Goal: Information Seeking & Learning: Learn about a topic

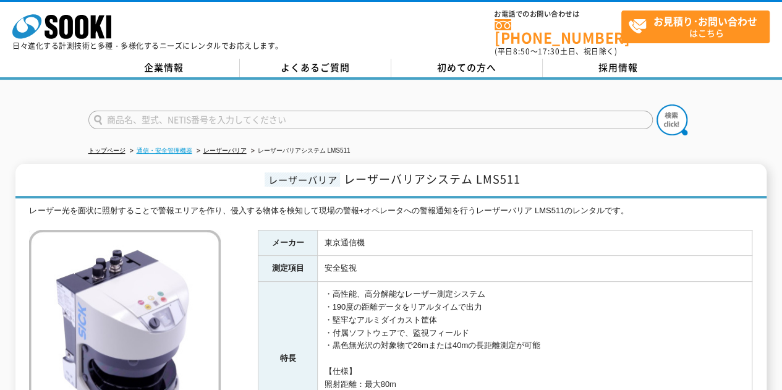
click at [179, 147] on link "通信・安全管理機器" at bounding box center [165, 150] width 56 height 7
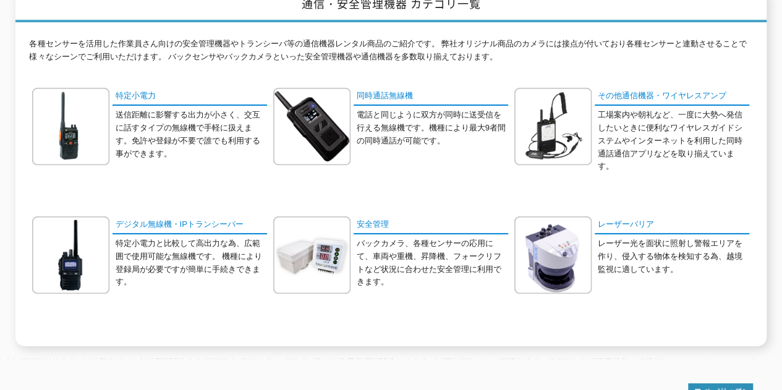
scroll to position [114, 0]
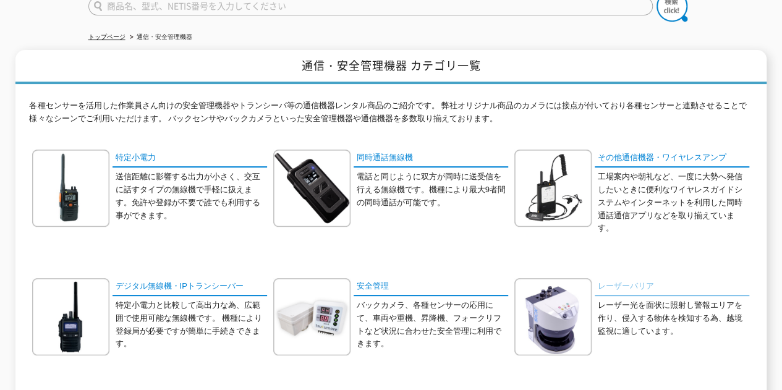
click at [625, 278] on link "レーザーバリア" at bounding box center [672, 287] width 155 height 18
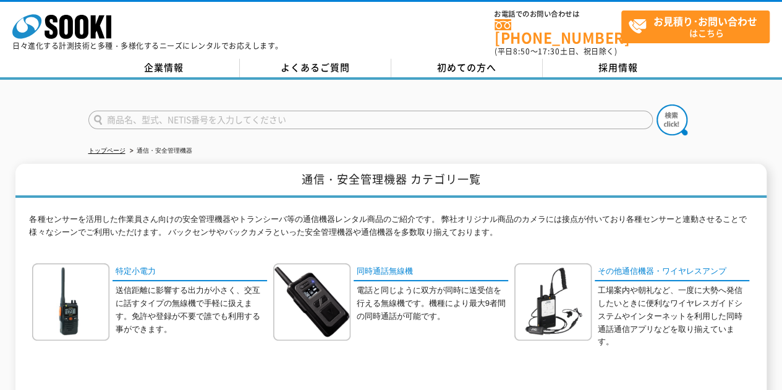
scroll to position [247, 0]
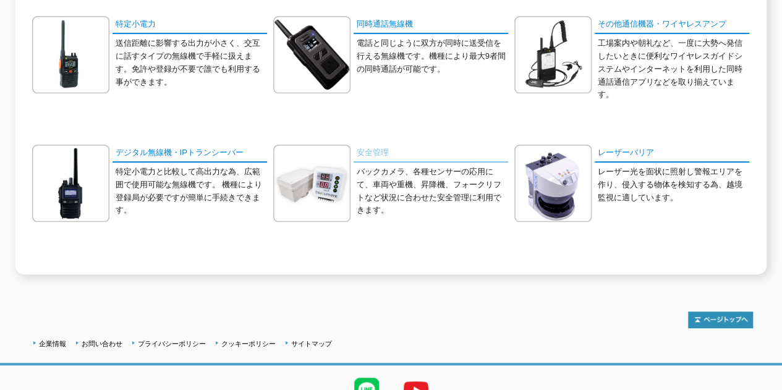
click at [372, 153] on link "安全管理" at bounding box center [431, 154] width 155 height 18
click at [374, 146] on link "安全管理" at bounding box center [431, 154] width 155 height 18
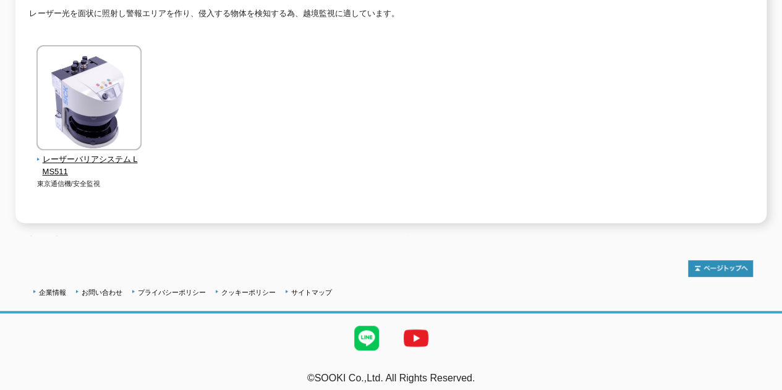
scroll to position [20, 0]
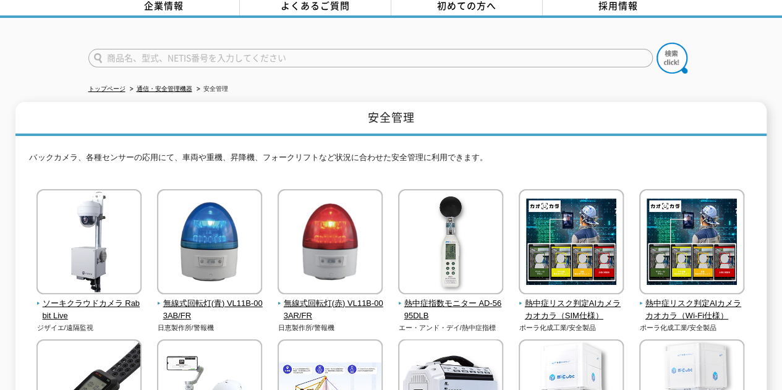
scroll to position [186, 0]
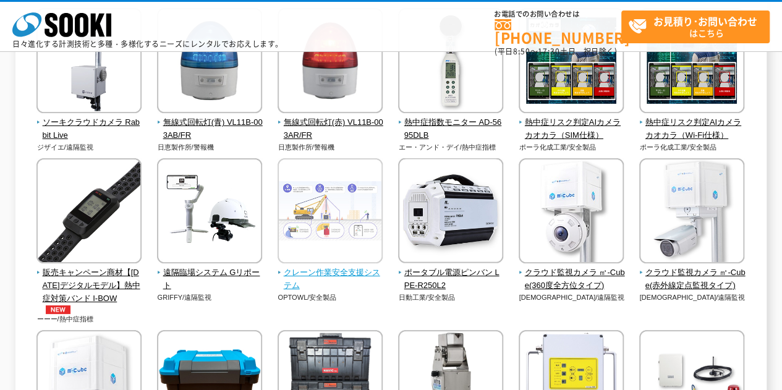
click at [331, 269] on span "クレーン作業安全支援システム" at bounding box center [331, 280] width 106 height 26
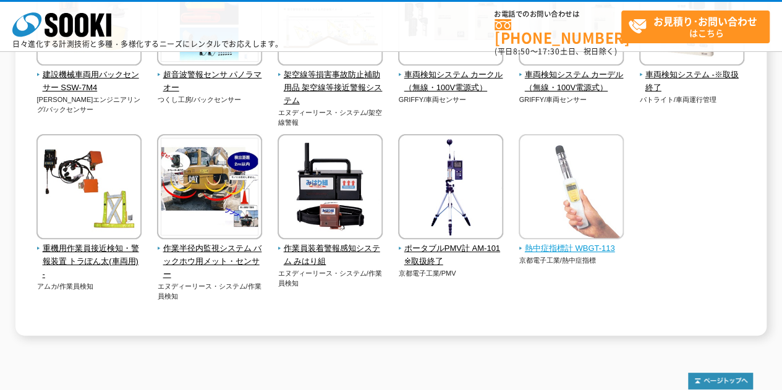
scroll to position [2288, 0]
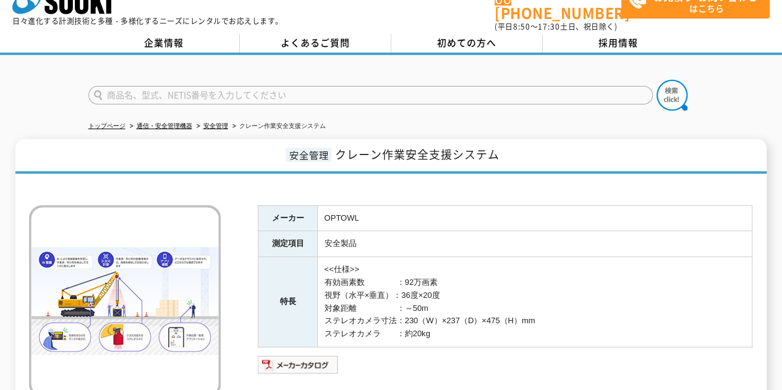
scroll to position [148, 0]
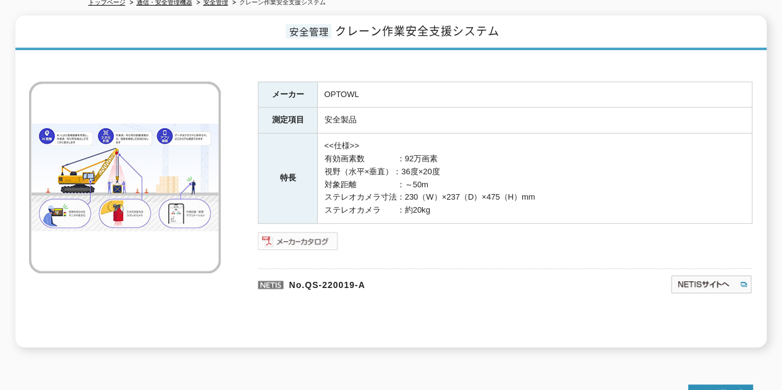
click at [288, 236] on img at bounding box center [298, 241] width 81 height 20
